Goal: Find specific page/section: Find specific page/section

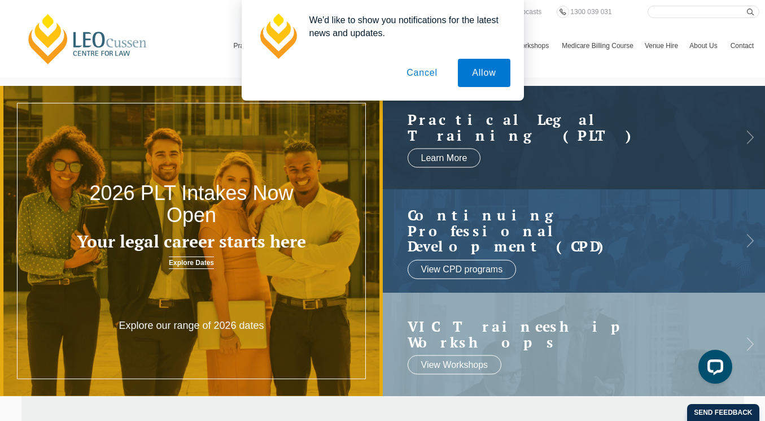
click at [733, 46] on div "We'd like to show you notifications for the latest news and updates. Allow Canc…" at bounding box center [382, 50] width 765 height 101
click at [425, 68] on button "Cancel" at bounding box center [422, 73] width 59 height 28
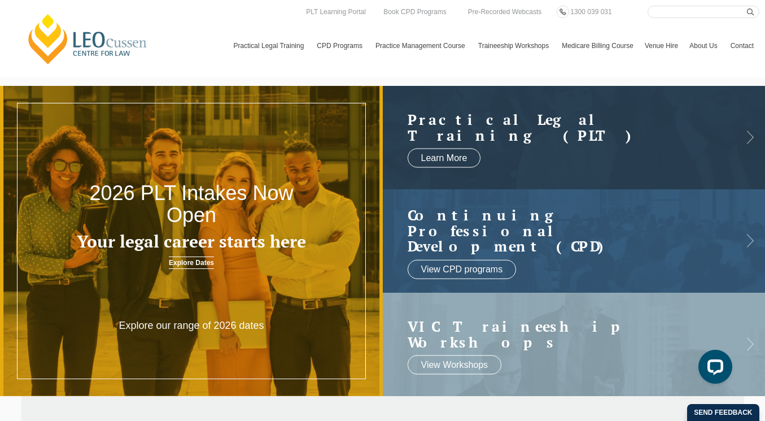
click at [743, 45] on link "Contact" at bounding box center [742, 45] width 34 height 33
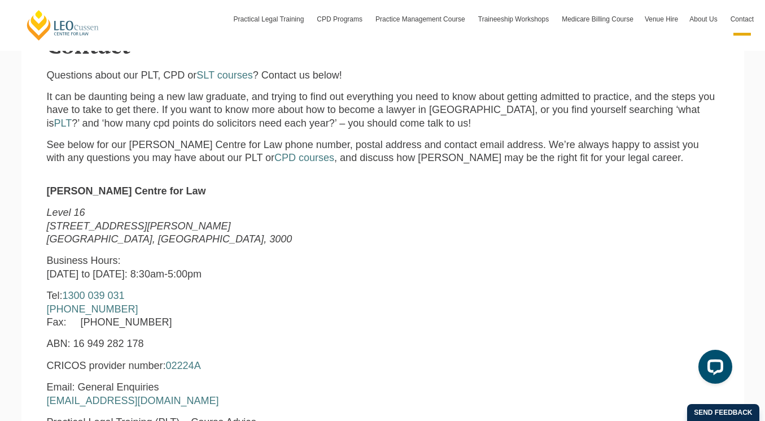
scroll to position [313, 0]
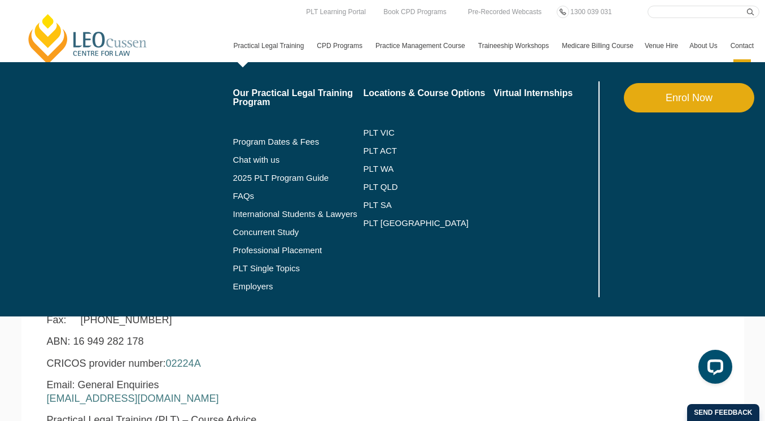
click at [237, 55] on link "Practical Legal Training" at bounding box center [270, 45] width 84 height 33
